Goal: Use online tool/utility: Utilize a website feature to perform a specific function

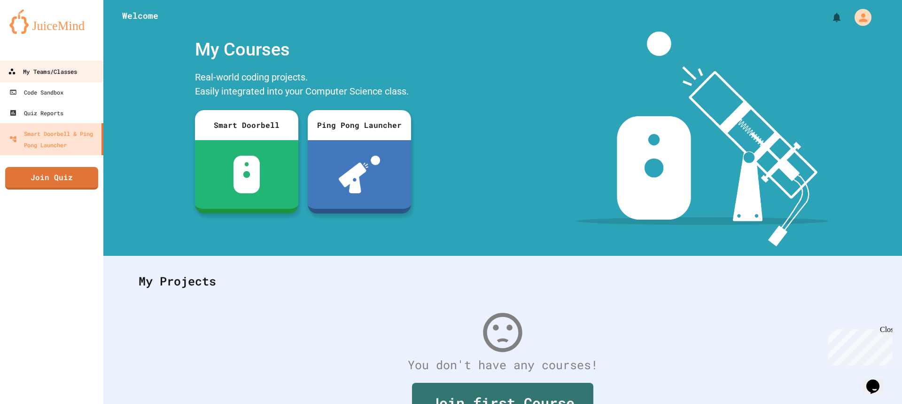
click at [80, 78] on link "My Teams/Classes" at bounding box center [52, 71] width 107 height 21
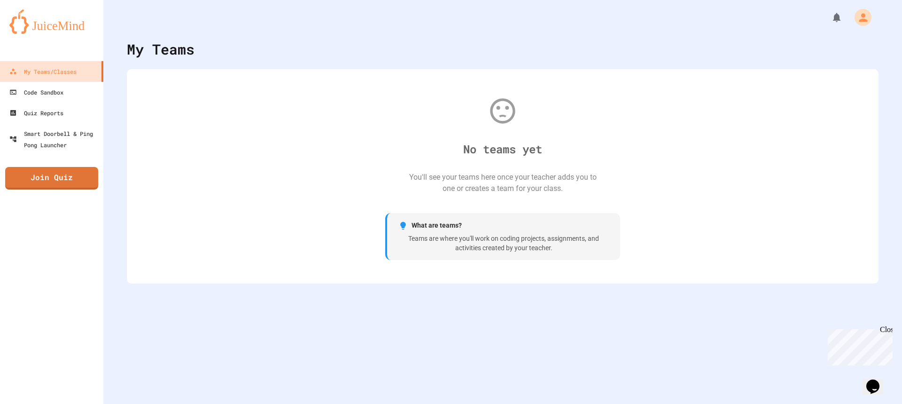
drag, startPoint x: 277, startPoint y: 206, endPoint x: 475, endPoint y: 142, distance: 208.3
click at [487, 154] on div "No teams yet You'll see your teams here once your teacher adds you to one or cr…" at bounding box center [502, 175] width 733 height 195
click at [820, 222] on div "No teams yet You'll see your teams here once your teacher adds you to one or cr…" at bounding box center [502, 175] width 733 height 195
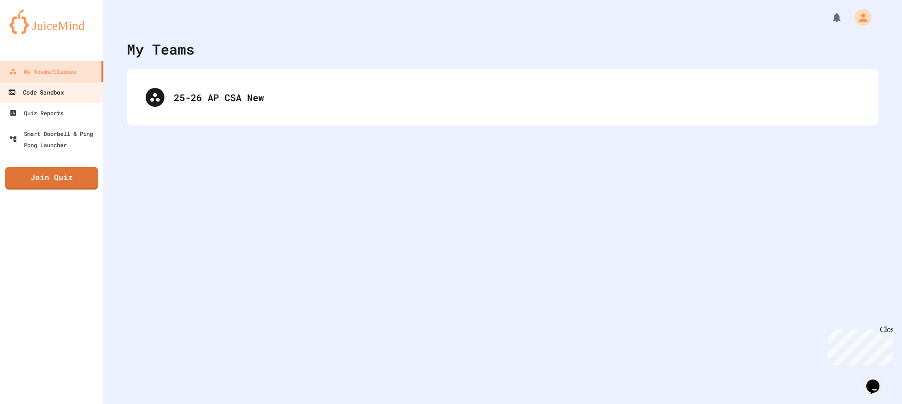
click at [43, 95] on div "Code Sandbox" at bounding box center [35, 92] width 55 height 12
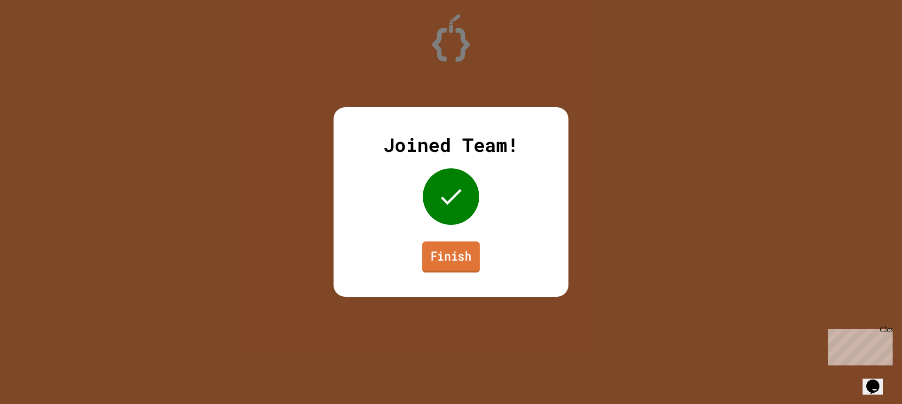
click at [449, 265] on link "Finish" at bounding box center [451, 256] width 58 height 31
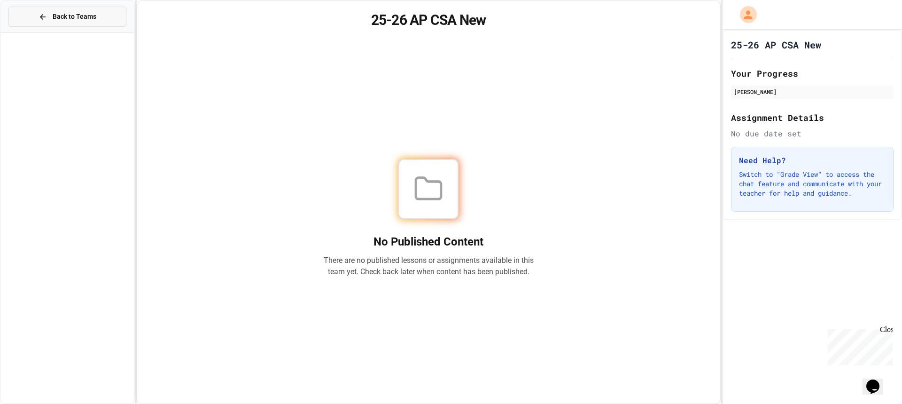
click at [83, 23] on button "Back to Teams" at bounding box center [67, 17] width 118 height 20
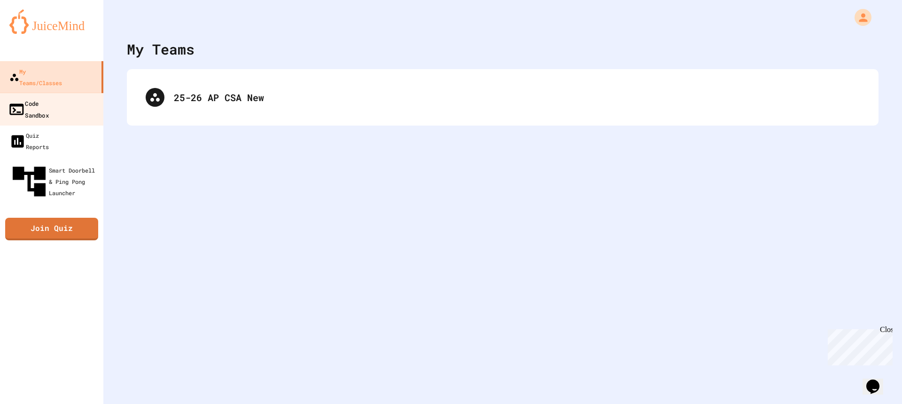
click at [72, 98] on link "Code Sandbox" at bounding box center [52, 109] width 107 height 33
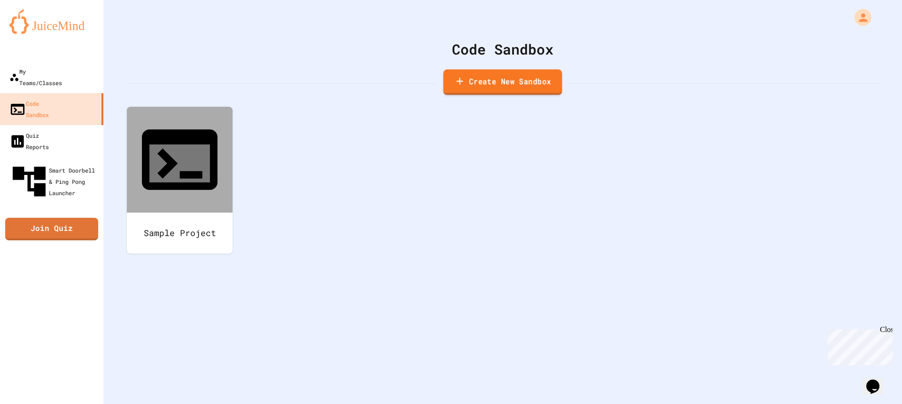
click at [544, 89] on link "Create New Sandbox" at bounding box center [502, 82] width 119 height 26
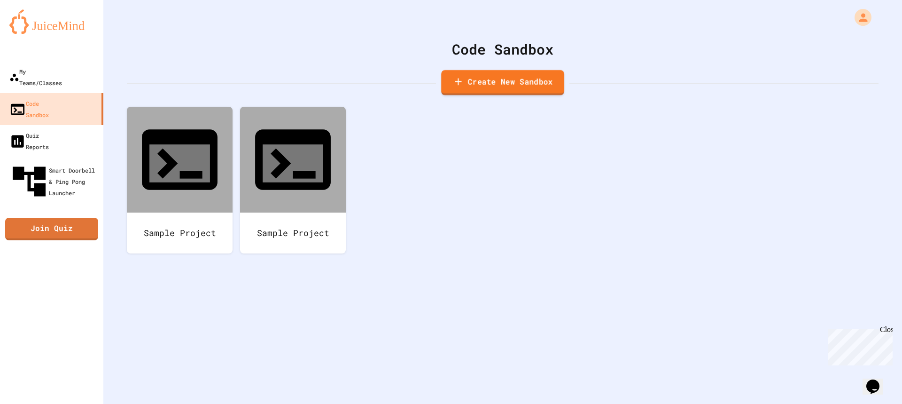
click at [532, 82] on link "Create New Sandbox" at bounding box center [502, 82] width 123 height 25
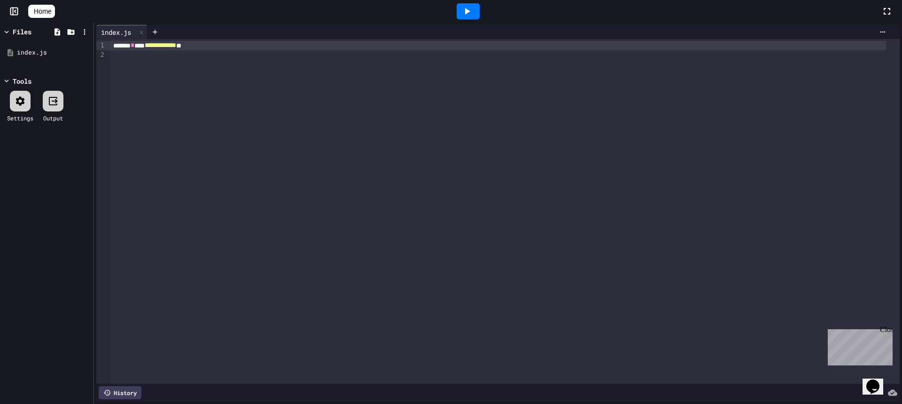
click at [414, 163] on div "**********" at bounding box center [504, 211] width 789 height 344
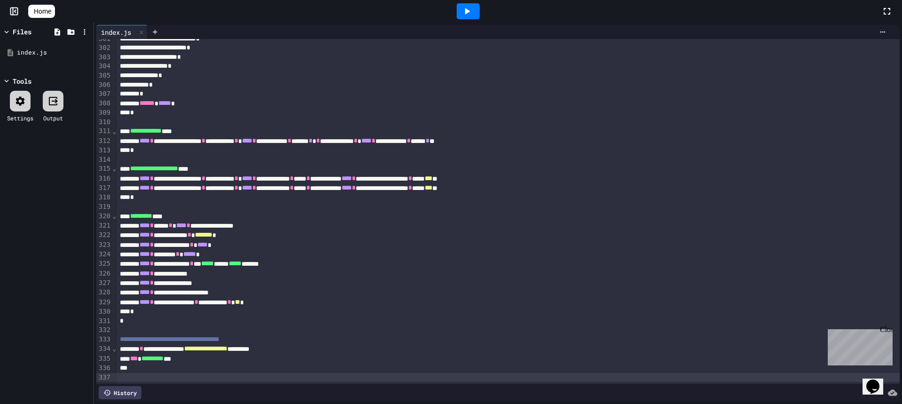
click at [467, 10] on icon at bounding box center [466, 11] width 11 height 11
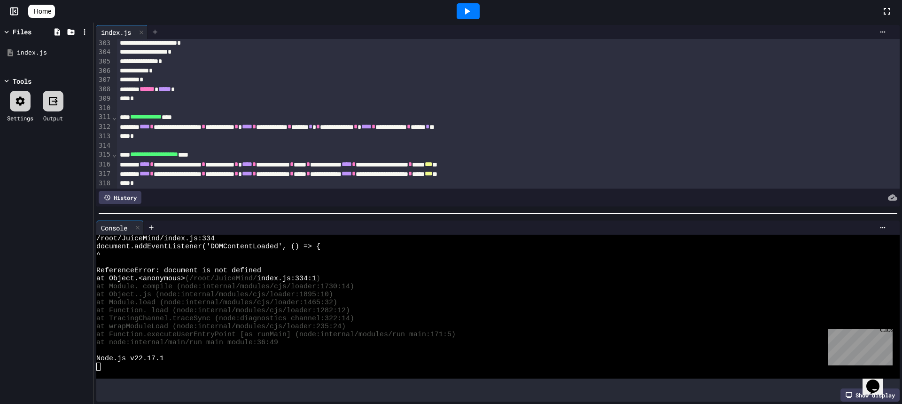
click at [157, 32] on icon at bounding box center [155, 32] width 4 height 4
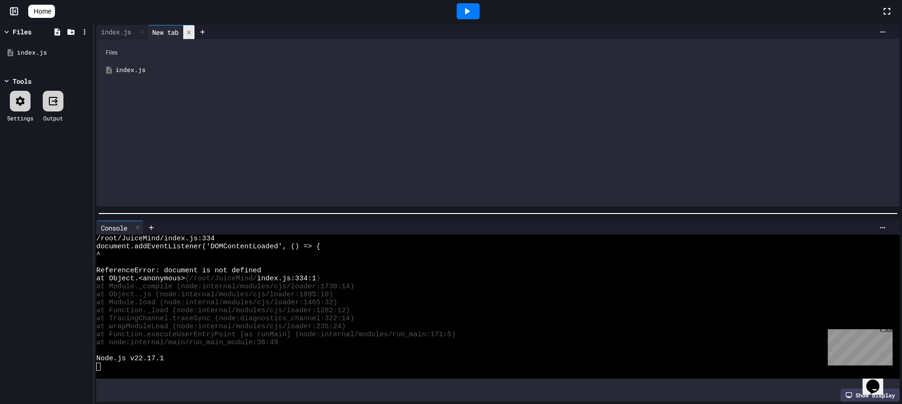
click at [190, 29] on icon at bounding box center [189, 32] width 7 height 7
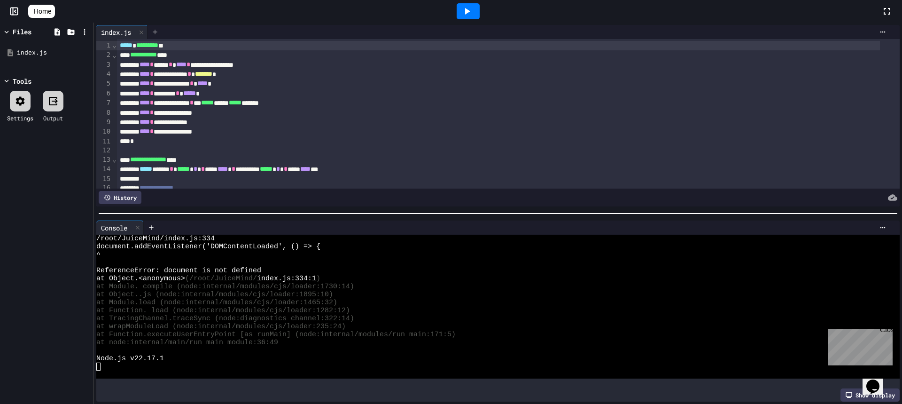
click at [161, 37] on div at bounding box center [155, 32] width 15 height 14
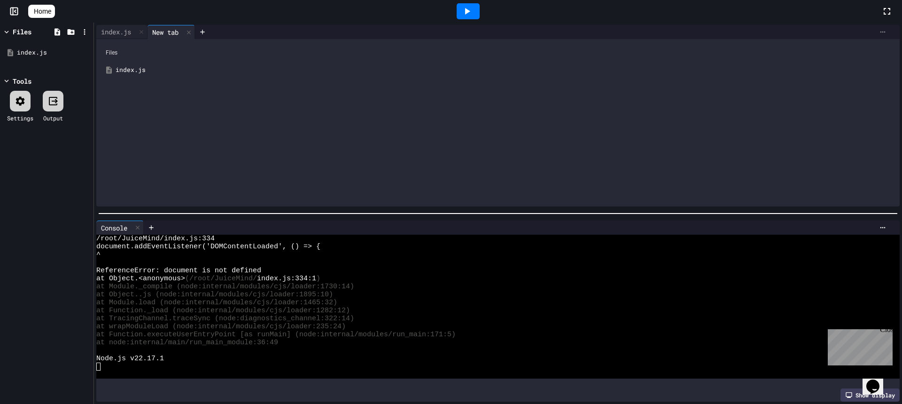
click at [879, 30] on div at bounding box center [882, 32] width 15 height 8
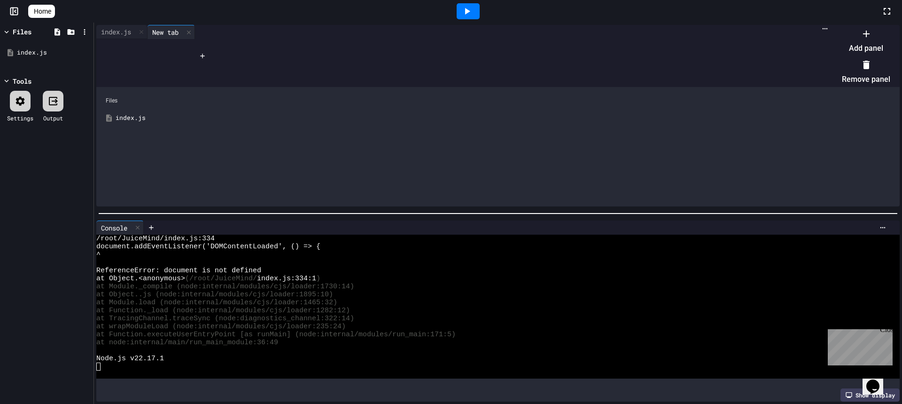
click at [873, 47] on li "Add panel" at bounding box center [866, 41] width 48 height 30
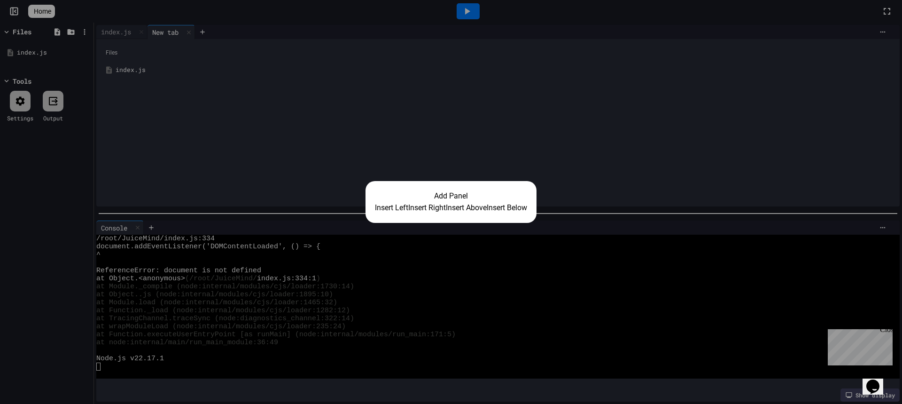
click at [441, 118] on div "Add Panel Insert Left Insert Right Insert Above Insert Below" at bounding box center [451, 202] width 902 height 404
click at [439, 120] on div "Add Panel Insert Left Insert Right Insert Above Insert Below" at bounding box center [451, 202] width 902 height 404
click at [484, 203] on button "Insert Above" at bounding box center [466, 207] width 41 height 11
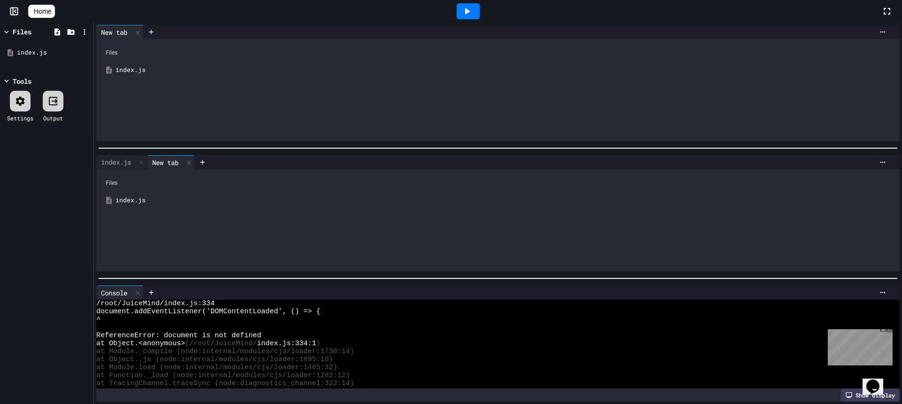
scroll to position [56, 0]
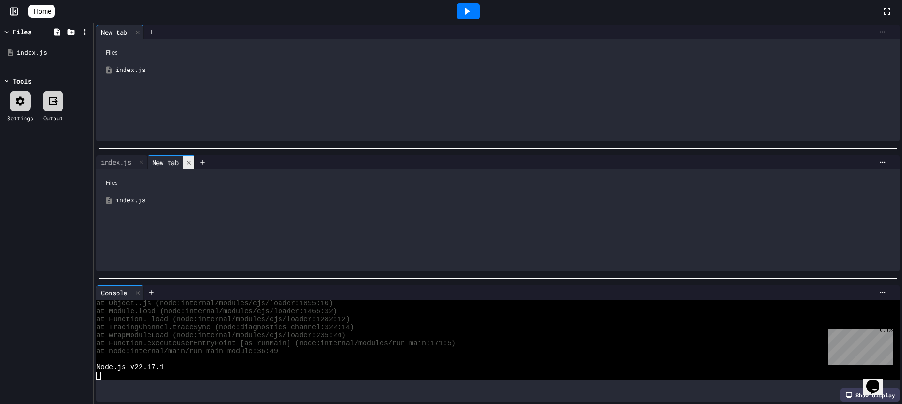
click at [187, 163] on div at bounding box center [188, 162] width 11 height 14
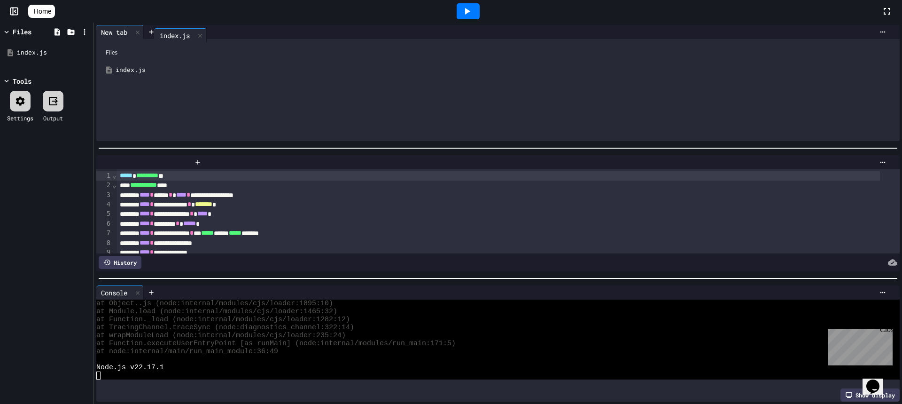
drag, startPoint x: 121, startPoint y: 156, endPoint x: 179, endPoint y: 29, distance: 139.4
click at [179, 29] on div "**********" at bounding box center [498, 213] width 808 height 381
click at [141, 30] on icon at bounding box center [137, 32] width 7 height 7
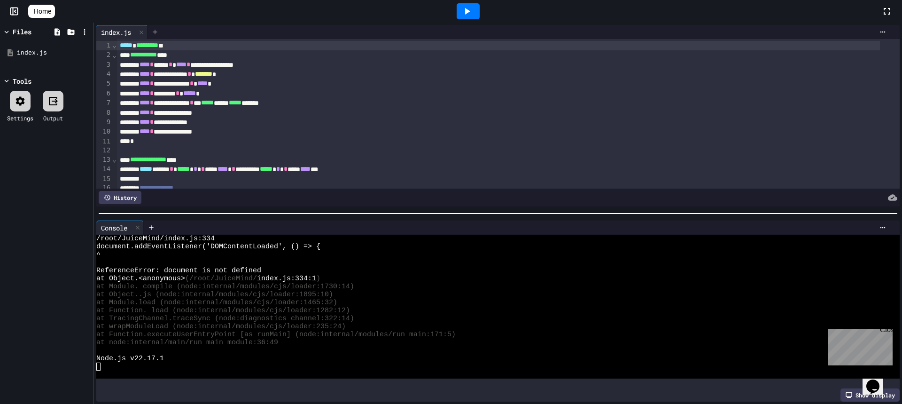
click at [157, 30] on icon at bounding box center [155, 32] width 8 height 8
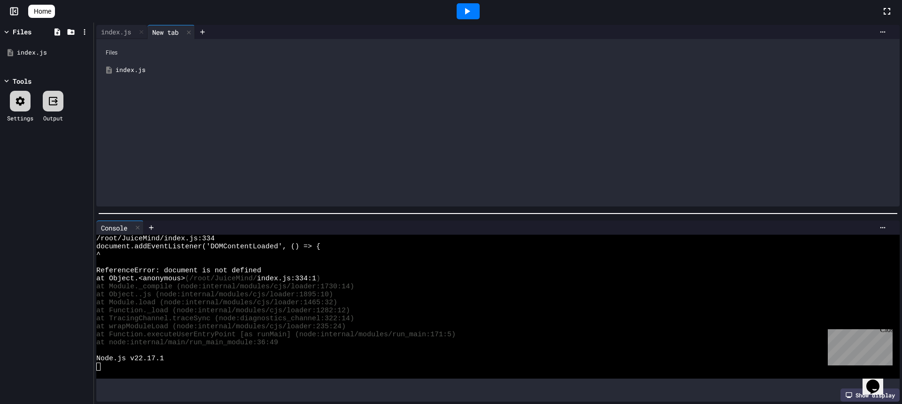
drag, startPoint x: 157, startPoint y: 30, endPoint x: 163, endPoint y: 27, distance: 6.3
click at [163, 27] on div "New tab" at bounding box center [171, 32] width 47 height 14
click at [163, 28] on div "New tab" at bounding box center [166, 32] width 36 height 10
click at [166, 31] on div "New tab" at bounding box center [166, 32] width 36 height 10
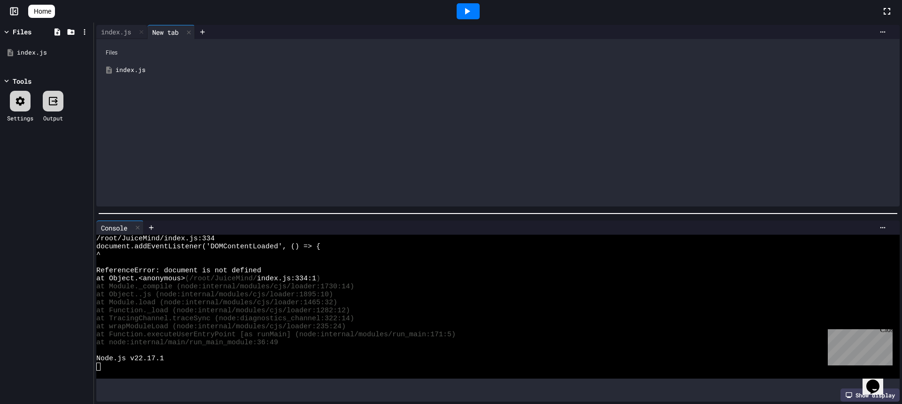
click at [166, 31] on div "New tab" at bounding box center [166, 32] width 36 height 10
click at [170, 31] on div "New tab" at bounding box center [166, 32] width 36 height 10
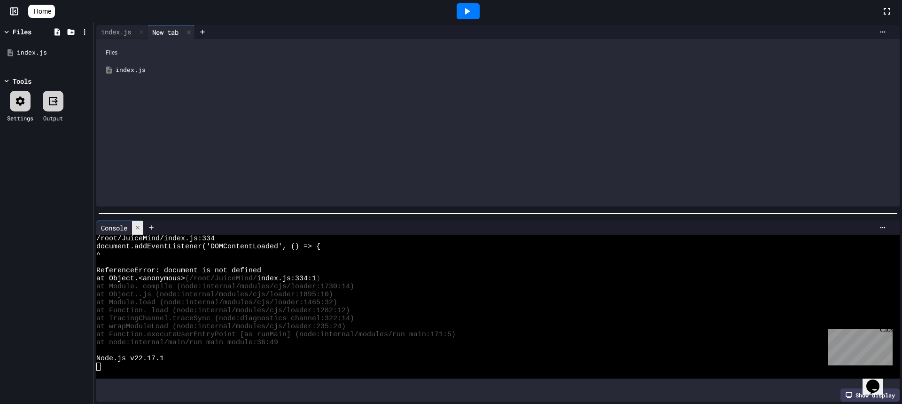
click at [140, 224] on icon at bounding box center [137, 227] width 7 height 7
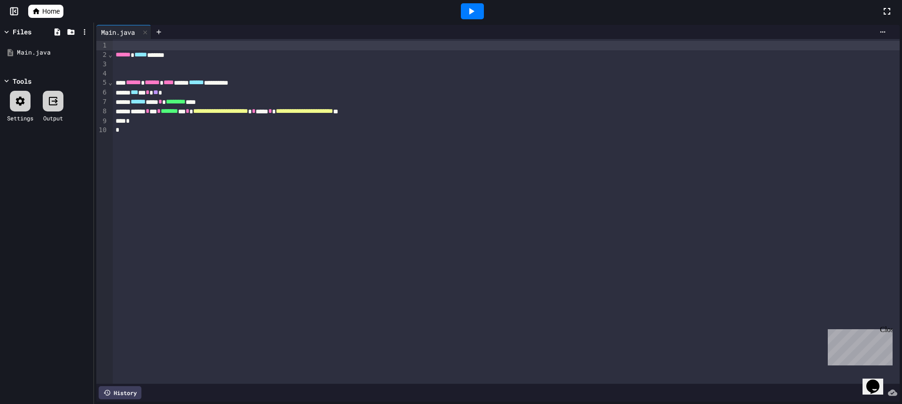
click at [156, 66] on div "**********" at bounding box center [506, 211] width 787 height 344
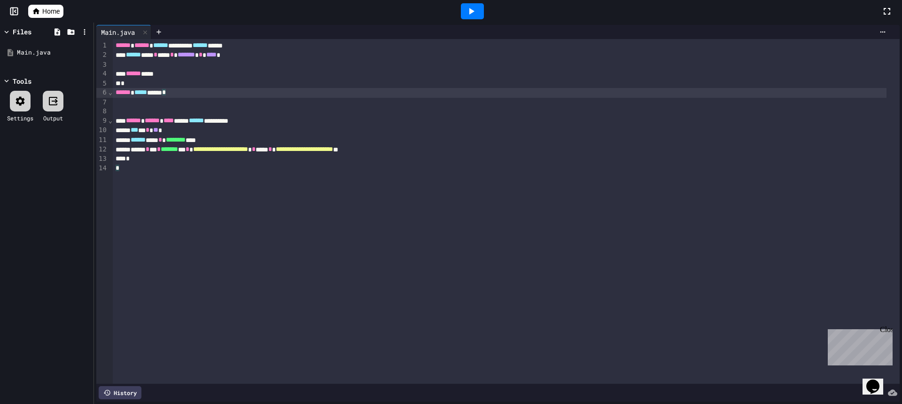
click at [189, 93] on div "****** ***** **** *" at bounding box center [500, 92] width 774 height 9
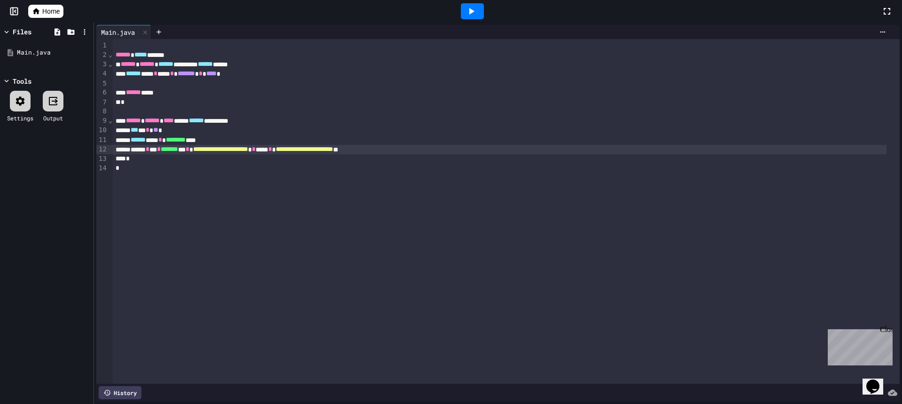
click at [325, 152] on div "**********" at bounding box center [500, 149] width 774 height 9
click at [415, 272] on div "**********" at bounding box center [506, 211] width 787 height 344
click at [480, 13] on div at bounding box center [472, 11] width 23 height 16
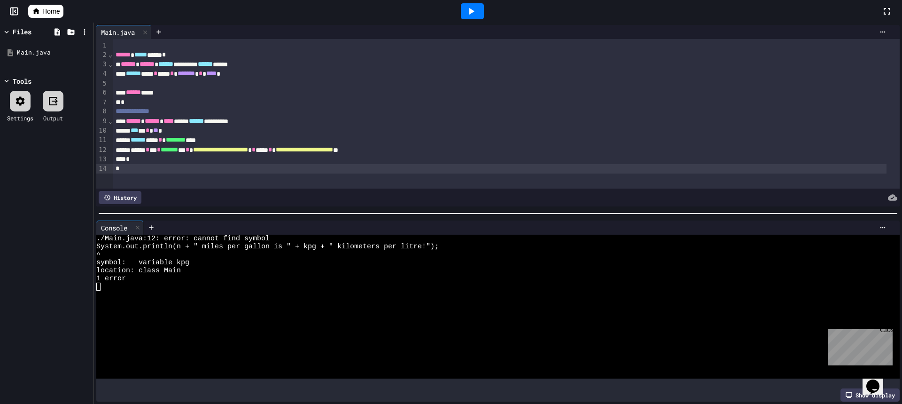
click at [316, 274] on div "1 error" at bounding box center [489, 278] width 786 height 8
click at [476, 12] on icon at bounding box center [471, 11] width 11 height 11
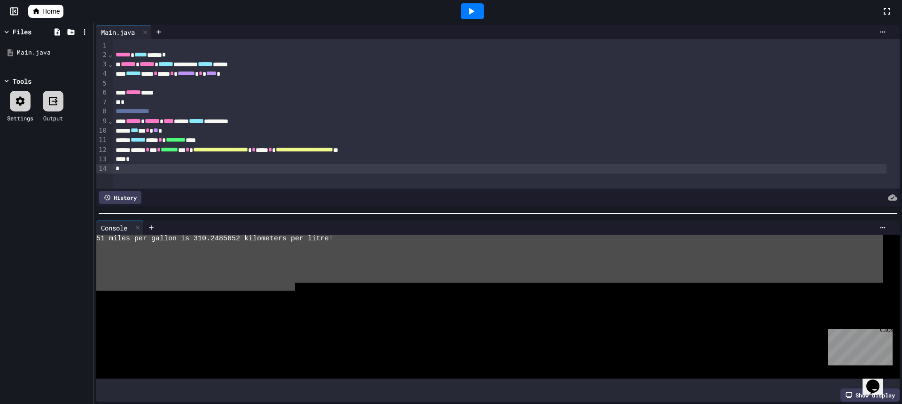
drag, startPoint x: 295, startPoint y: 285, endPoint x: 90, endPoint y: 235, distance: 211.6
click at [90, 235] on div "**********" at bounding box center [451, 213] width 902 height 381
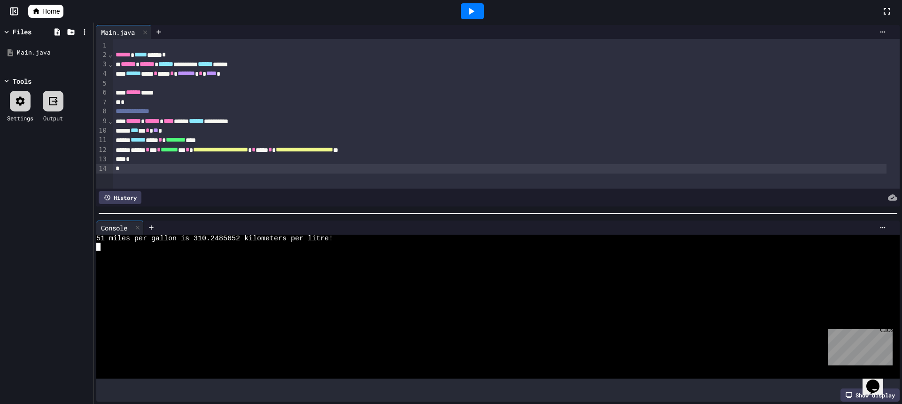
click at [468, 322] on div at bounding box center [489, 326] width 786 height 8
